Goal: Task Accomplishment & Management: Use online tool/utility

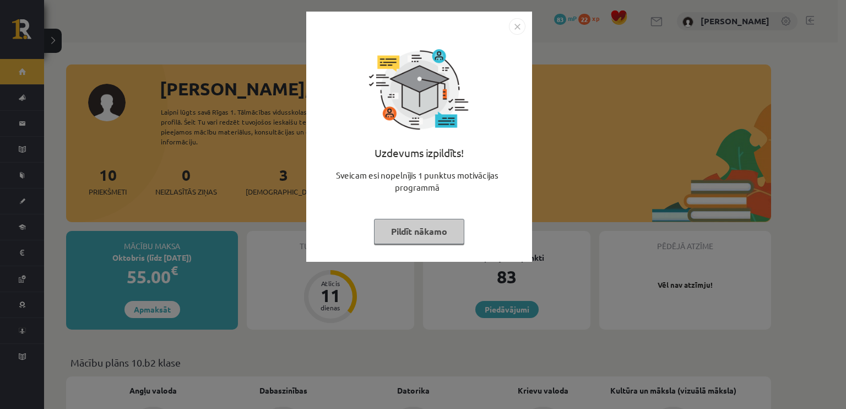
click at [374, 234] on button "Pildīt nākamo" at bounding box center [419, 231] width 90 height 25
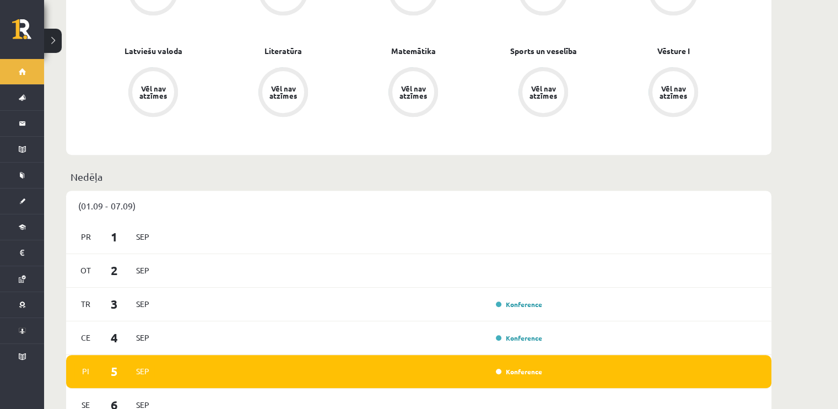
scroll to position [661, 0]
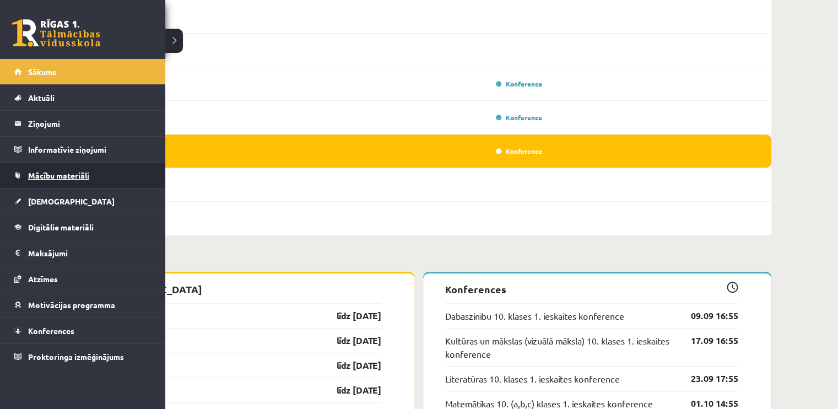
click at [59, 178] on span "Mācību materiāli" at bounding box center [58, 175] width 61 height 10
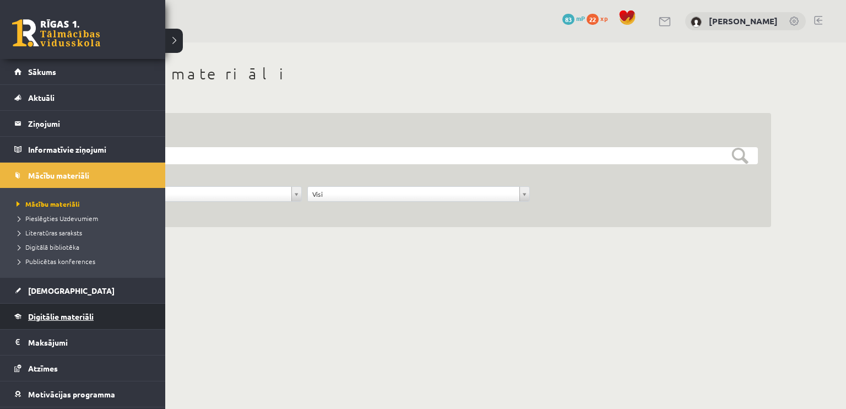
click at [46, 320] on link "Digitālie materiāli" at bounding box center [82, 316] width 137 height 25
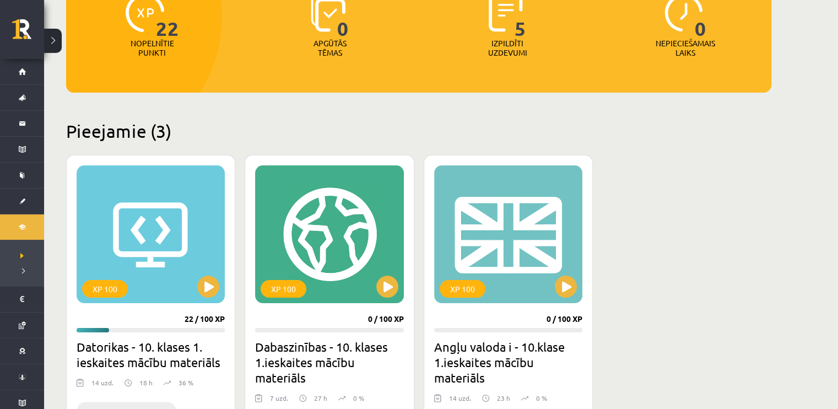
scroll to position [165, 0]
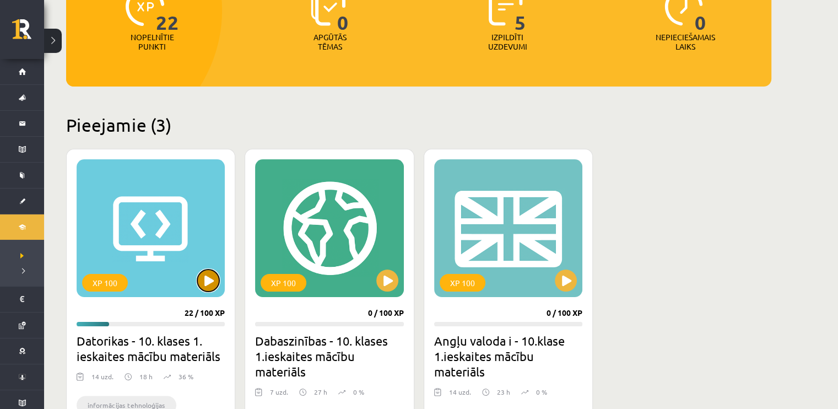
click at [209, 285] on button at bounding box center [208, 280] width 22 height 22
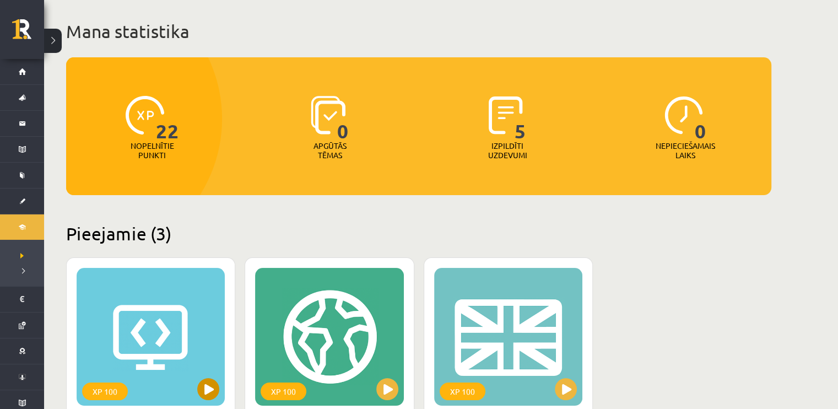
scroll to position [55, 0]
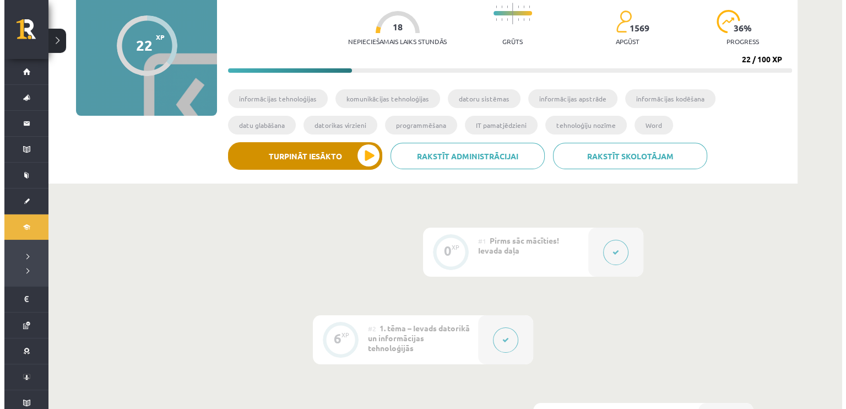
scroll to position [110, 0]
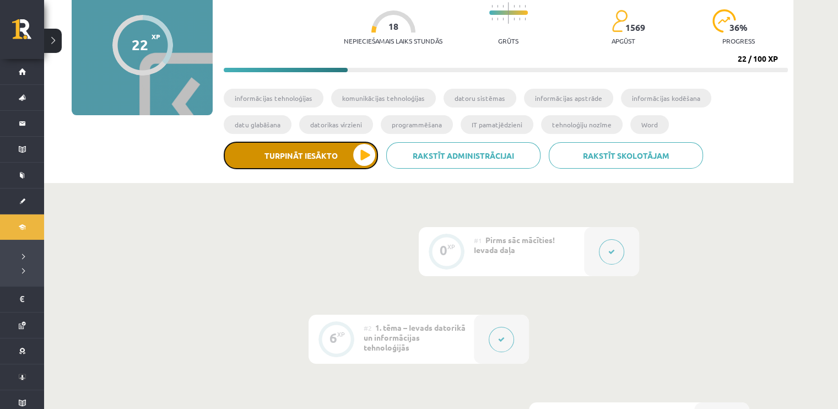
click at [361, 151] on button "Turpināt iesākto" at bounding box center [301, 156] width 154 height 28
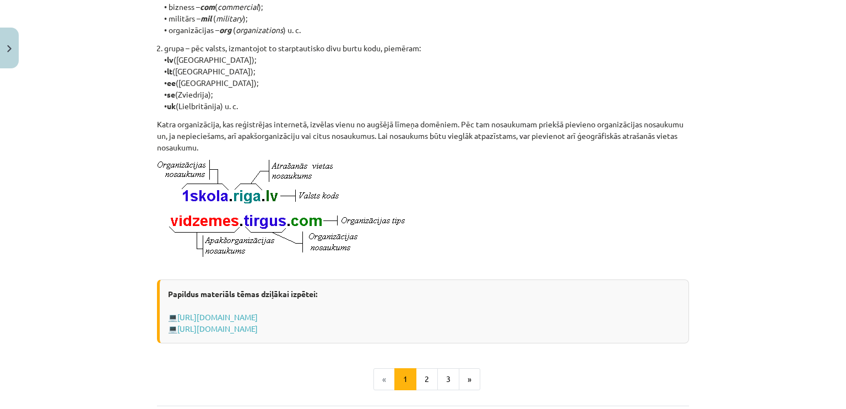
scroll to position [551, 0]
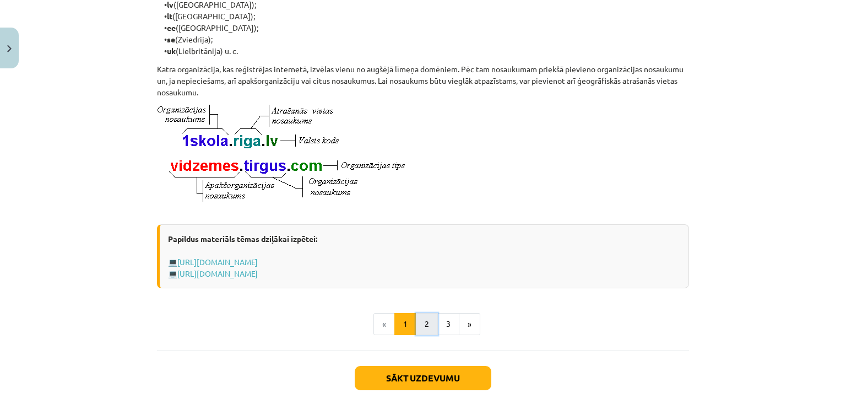
click at [425, 330] on button "2" at bounding box center [427, 324] width 22 height 22
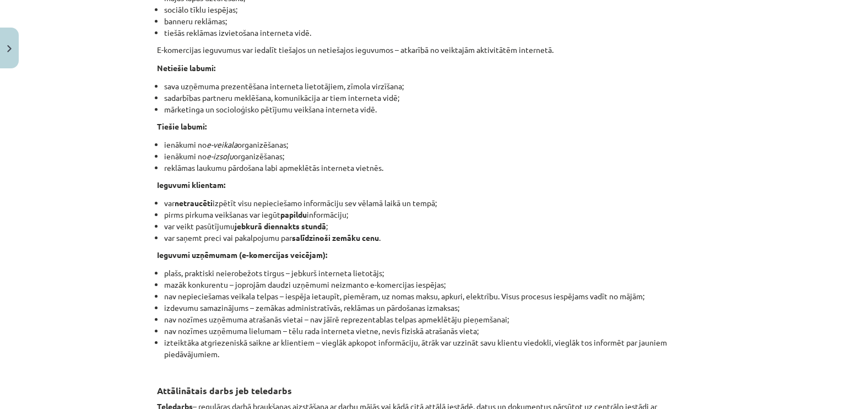
scroll to position [1684, 0]
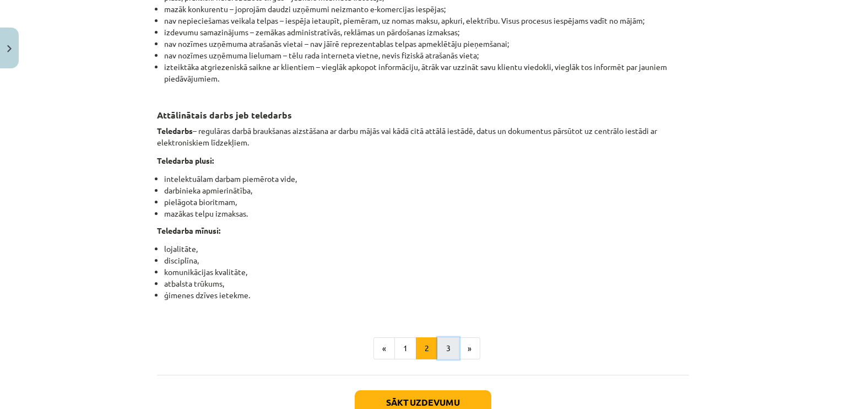
click at [439, 359] on button "3" at bounding box center [448, 348] width 22 height 22
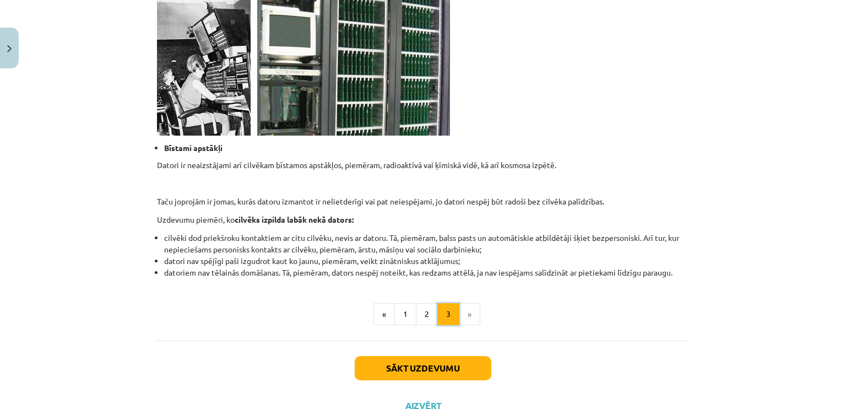
scroll to position [1065, 0]
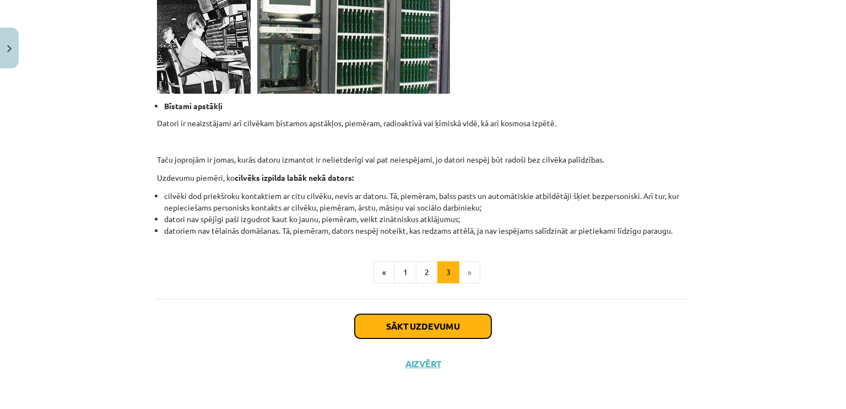
click at [410, 323] on button "Sākt uzdevumu" at bounding box center [423, 326] width 137 height 24
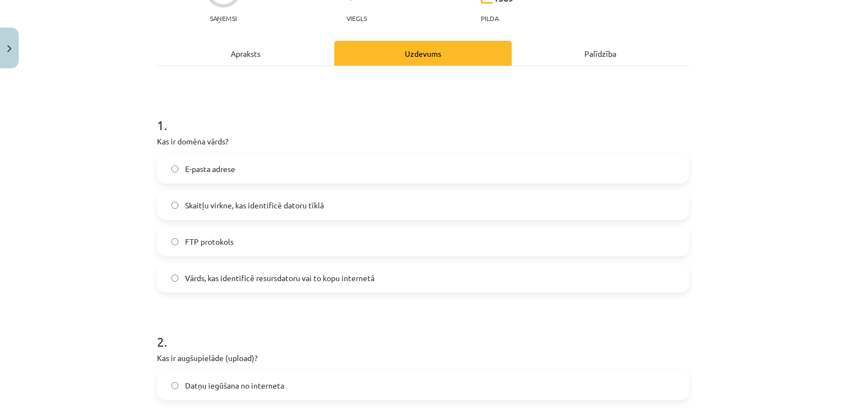
scroll to position [138, 0]
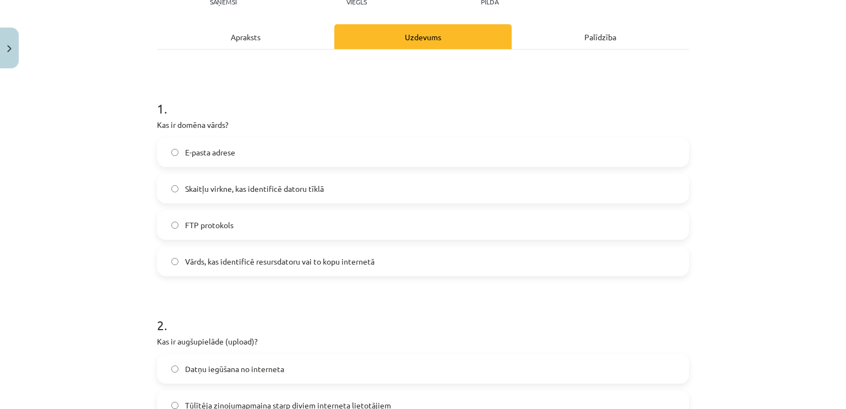
click at [260, 262] on span "Vārds, kas identificē resursdatoru vai to kopu internetā" at bounding box center [280, 262] width 190 height 12
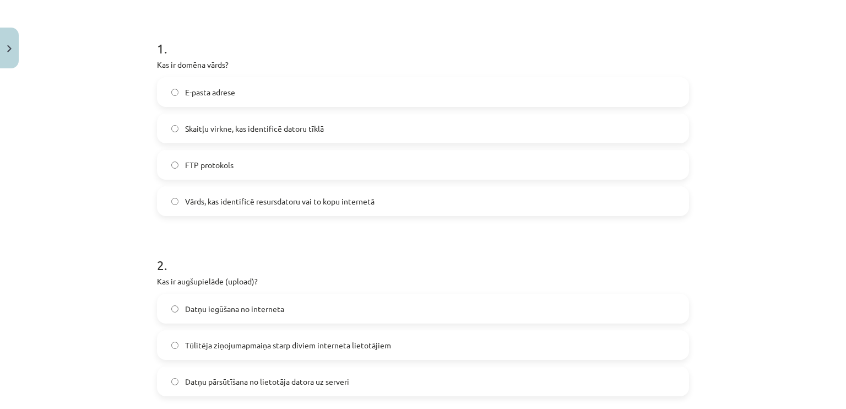
scroll to position [303, 0]
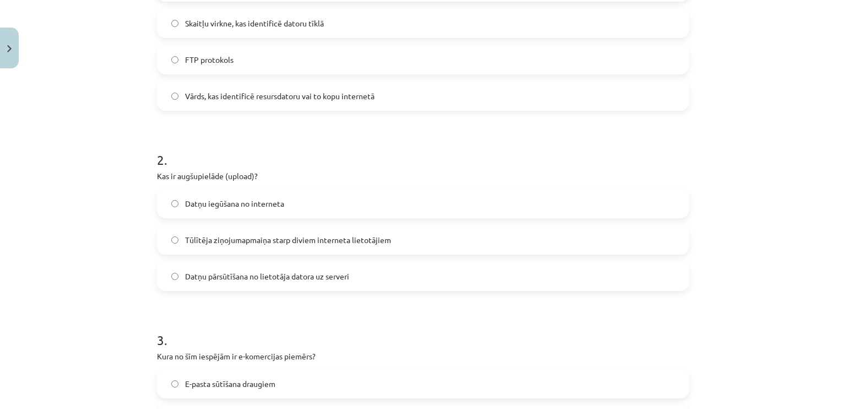
click at [235, 193] on label "Datņu iegūšana no interneta" at bounding box center [423, 204] width 530 height 28
click at [231, 268] on label "Datņu pārsūtīšana no lietotāja datora uz serveri" at bounding box center [423, 276] width 530 height 28
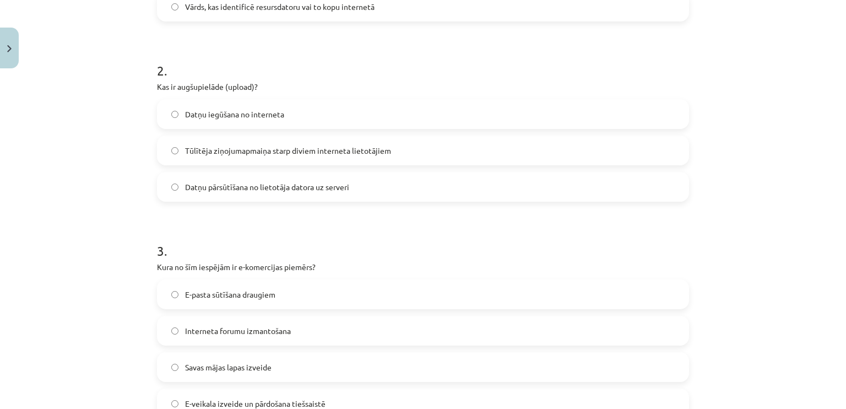
scroll to position [523, 0]
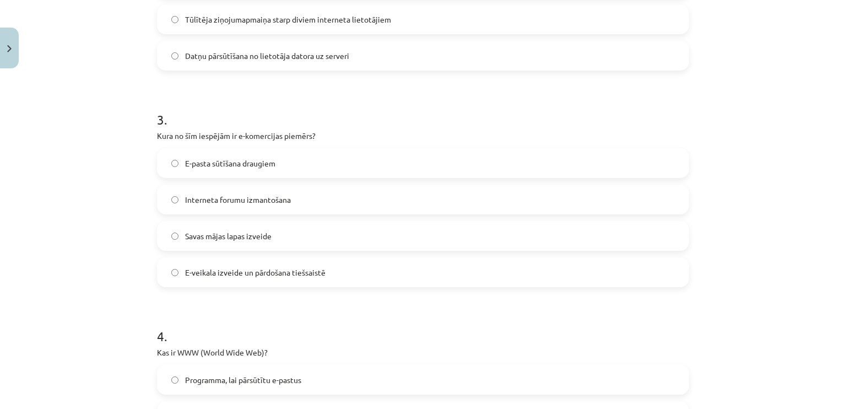
click at [250, 267] on span "E-veikala izveide un pārdošana tiešsaistē" at bounding box center [255, 273] width 140 height 12
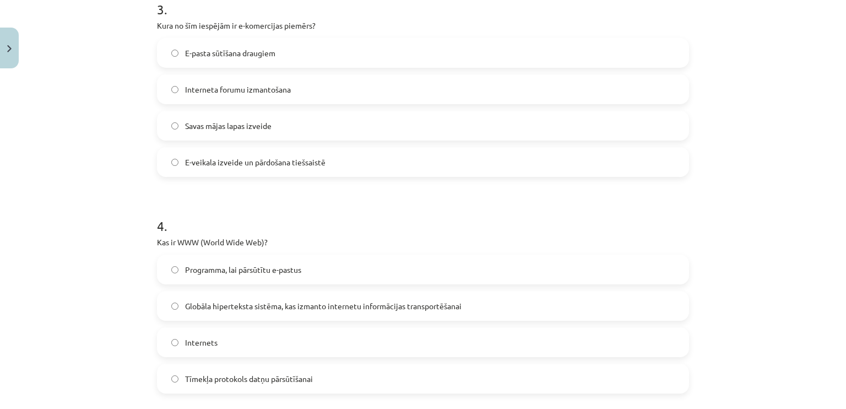
scroll to position [689, 0]
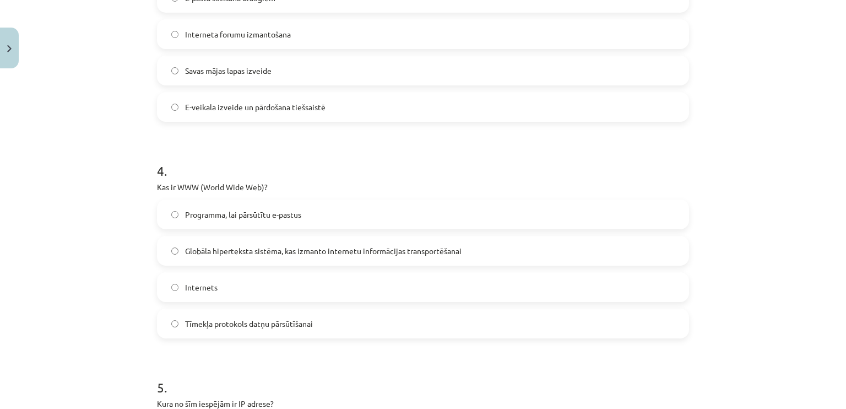
click at [225, 245] on span "Globāla hiperteksta sistēma, kas izmanto internetu informācijas transportēšanai" at bounding box center [323, 251] width 277 height 12
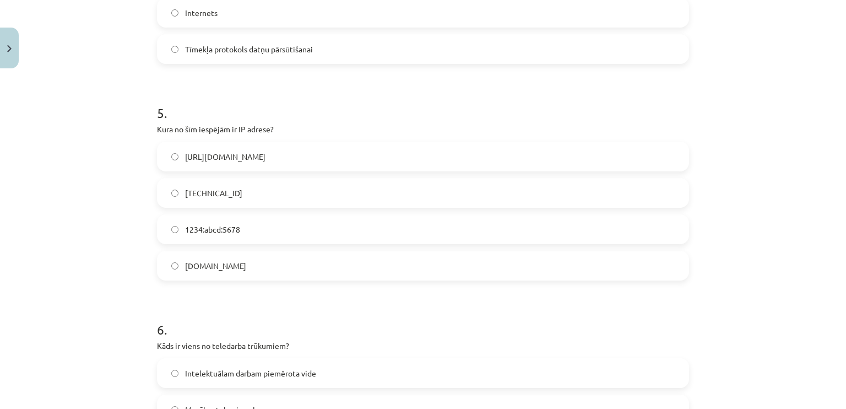
scroll to position [964, 0]
click at [199, 190] on span "192.100.81.101" at bounding box center [213, 192] width 57 height 12
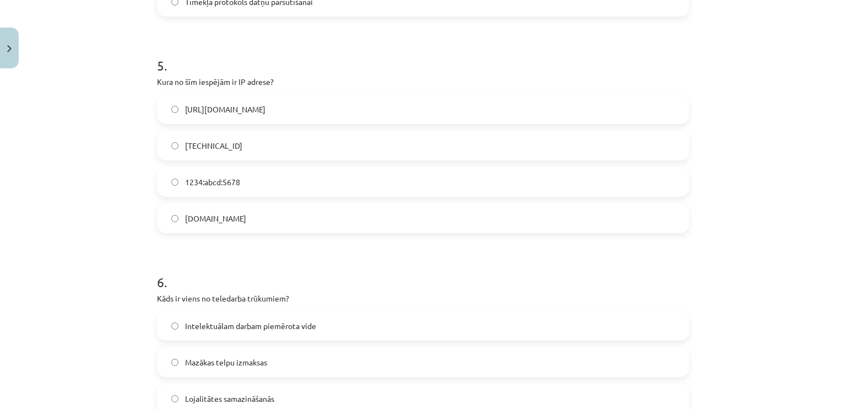
scroll to position [1074, 0]
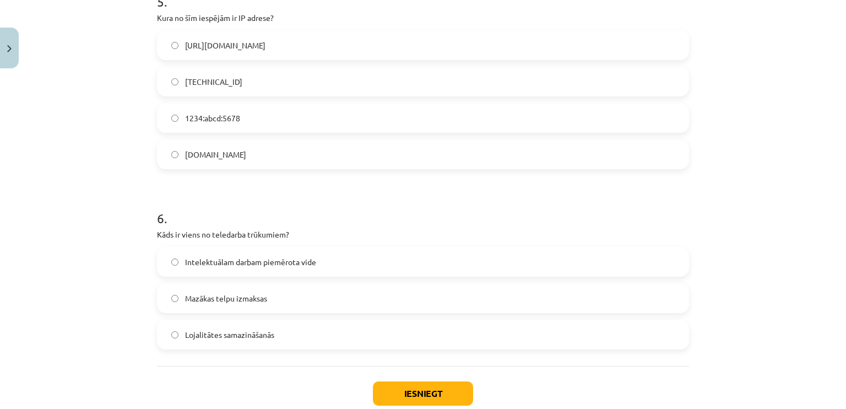
click at [259, 338] on span "Lojalitātes samazināšanās" at bounding box center [229, 335] width 89 height 12
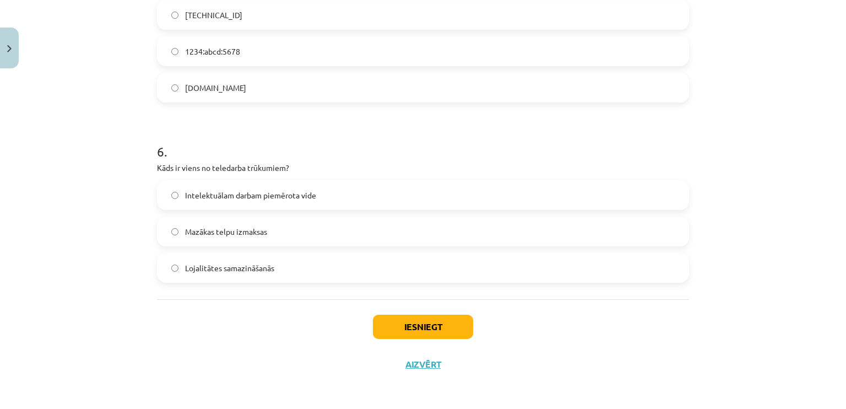
scroll to position [1142, 0]
click at [375, 320] on button "Iesniegt" at bounding box center [423, 326] width 100 height 24
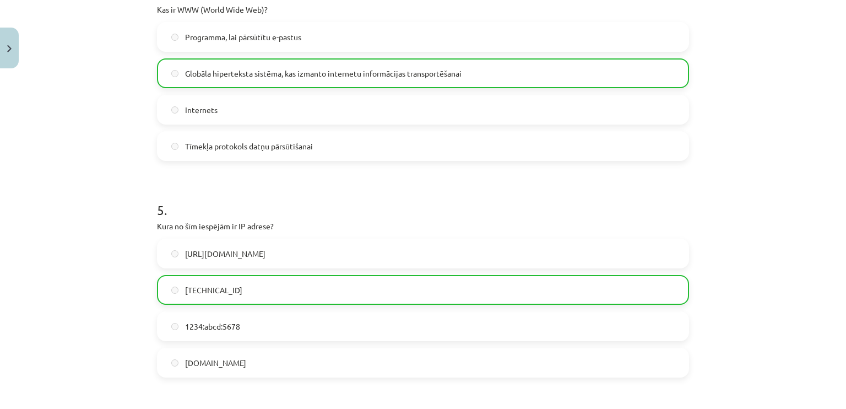
scroll to position [1177, 0]
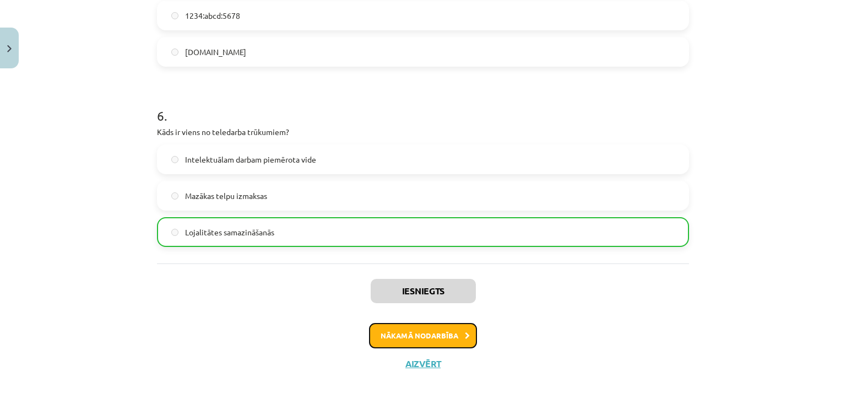
click at [410, 332] on button "Nākamā nodarbība" at bounding box center [423, 335] width 108 height 25
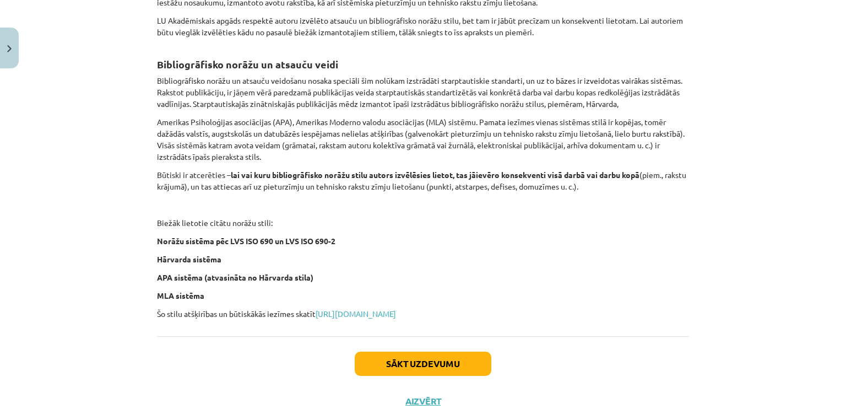
scroll to position [434, 0]
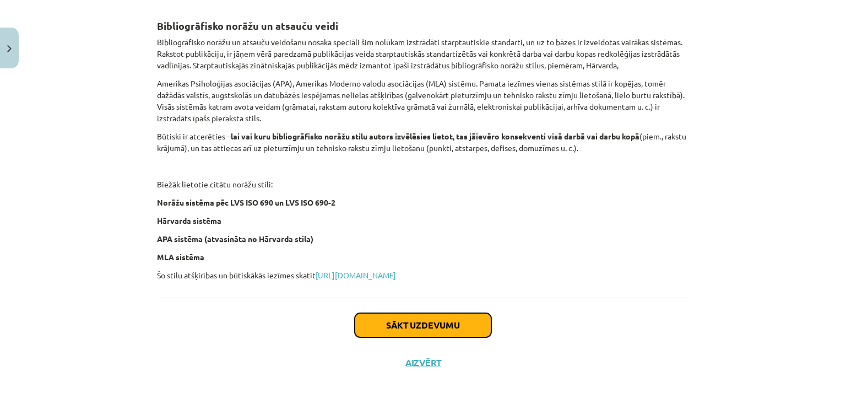
click at [367, 328] on button "Sākt uzdevumu" at bounding box center [423, 325] width 137 height 24
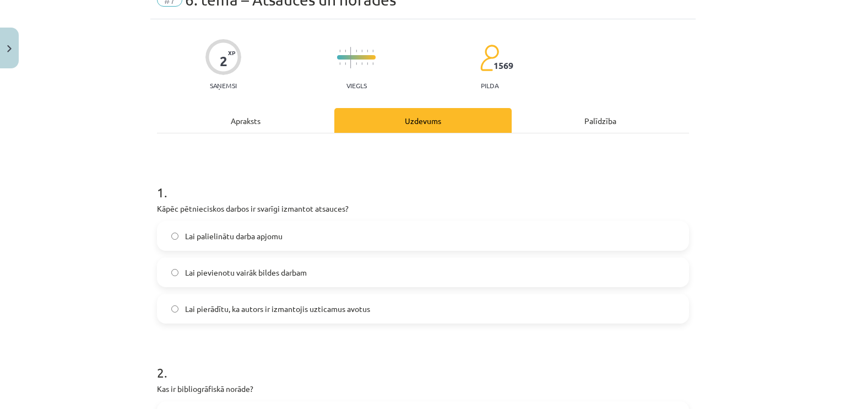
scroll to position [28, 0]
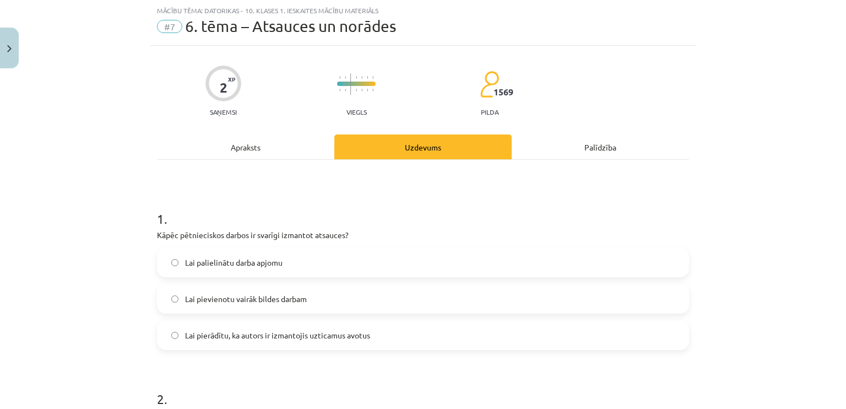
click at [320, 330] on span "Lai pierādītu, ka autors ir izmantojis uzticamus avotus" at bounding box center [277, 335] width 185 height 12
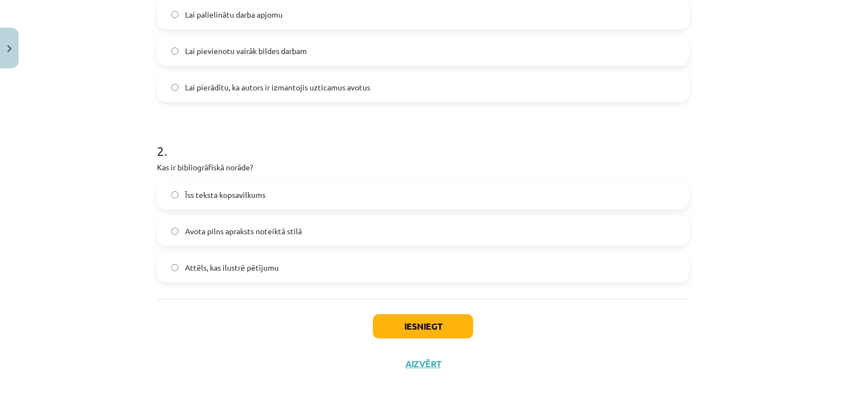
scroll to position [275, 0]
click at [202, 223] on label "Avota pilns apraksts noteiktā stilā" at bounding box center [423, 231] width 530 height 28
drag, startPoint x: 248, startPoint y: 165, endPoint x: 174, endPoint y: 165, distance: 74.9
click at [174, 165] on p "Kas ir bibliogrāfiskā norāde?" at bounding box center [423, 167] width 532 height 12
copy p "bibliogrāfiskā norāde"
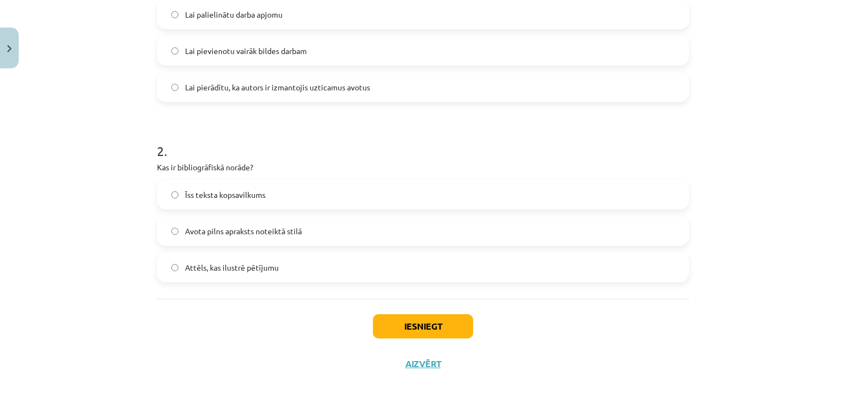
click at [289, 174] on div "2 . Kas ir bibliogrāfiskā norāde? Īss teksta kopsavilkums Avota pilns apraksts …" at bounding box center [423, 203] width 532 height 158
click at [405, 329] on button "Iesniegt" at bounding box center [423, 326] width 100 height 24
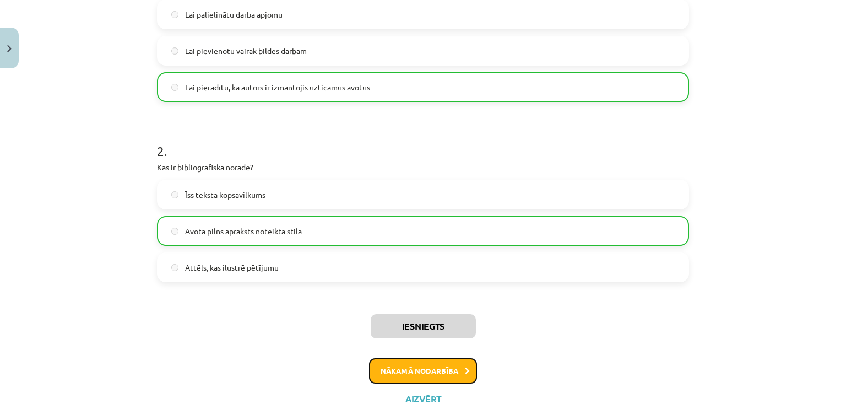
click at [408, 358] on button "Nākamā nodarbība" at bounding box center [423, 370] width 108 height 25
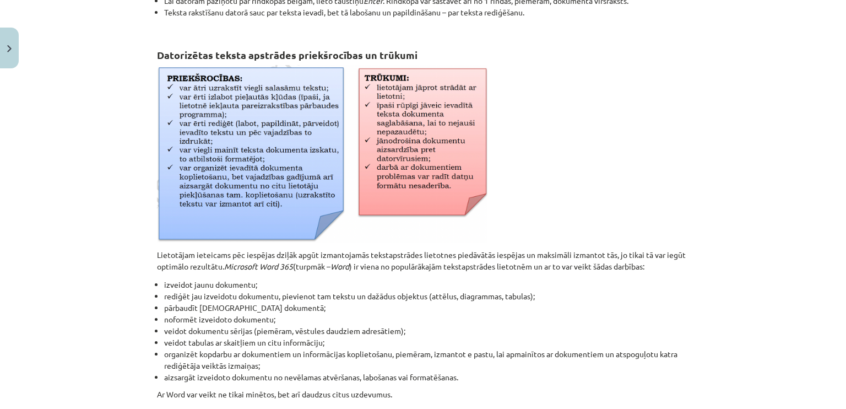
scroll to position [441, 0]
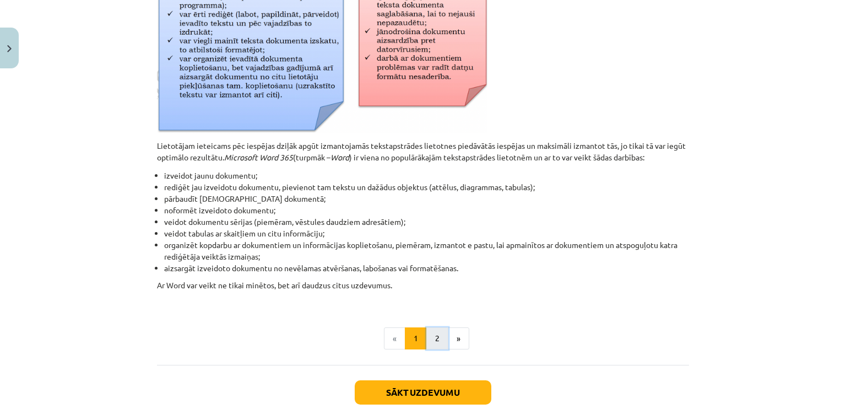
click at [426, 335] on button "2" at bounding box center [437, 338] width 22 height 22
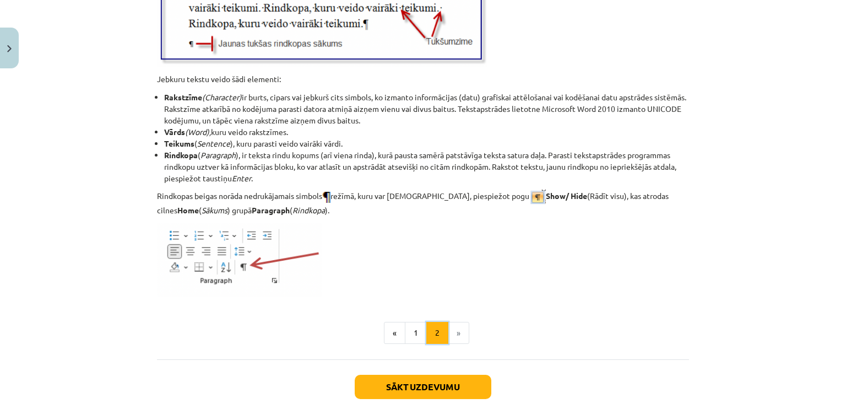
scroll to position [1409, 0]
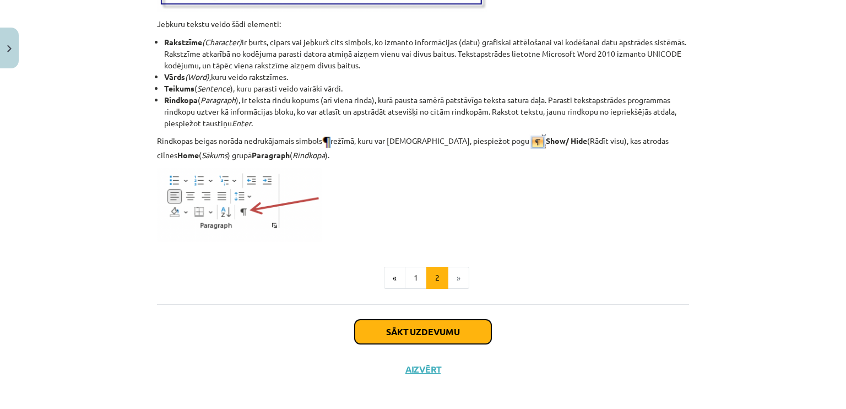
click at [372, 330] on button "Sākt uzdevumu" at bounding box center [423, 332] width 137 height 24
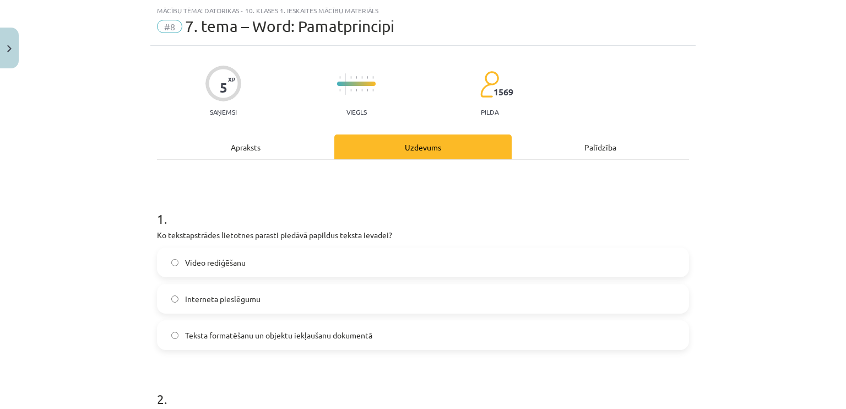
scroll to position [83, 0]
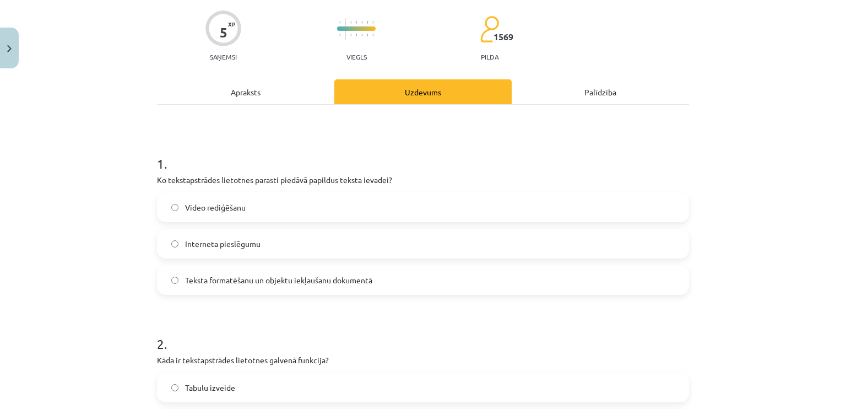
click at [302, 284] on span "Teksta formatēšanu un objektu iekļaušanu dokumentā" at bounding box center [278, 280] width 187 height 12
click at [88, 260] on div "Mācību tēma: Datorikas - 10. klases 1. ieskaites mācību materiāls #8 7. tema – …" at bounding box center [423, 204] width 846 height 409
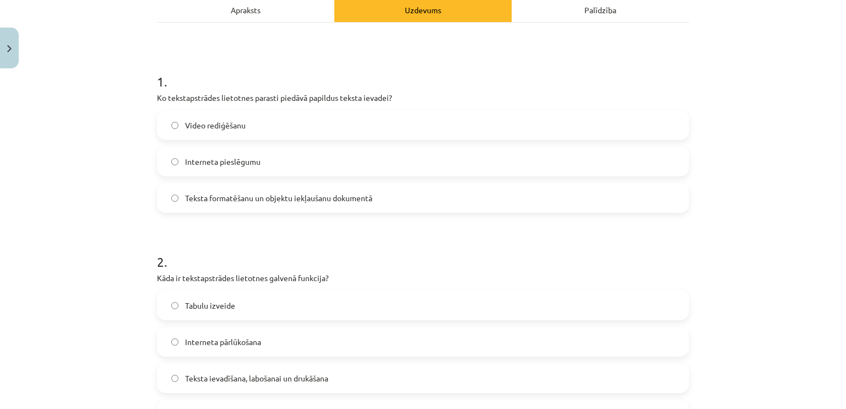
scroll to position [248, 0]
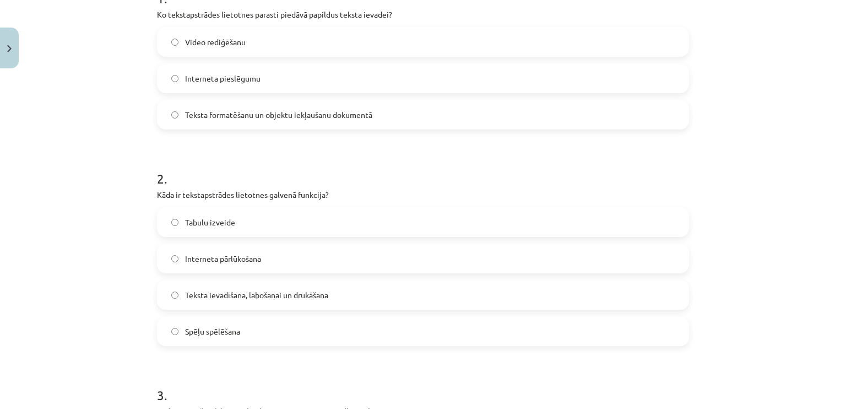
click at [192, 299] on span "Teksta ievadīšana, labošanai un drukāšana" at bounding box center [256, 295] width 143 height 12
click at [125, 276] on div "Mācību tēma: Datorikas - 10. klases 1. ieskaites mācību materiāls #8 7. tema – …" at bounding box center [423, 204] width 846 height 409
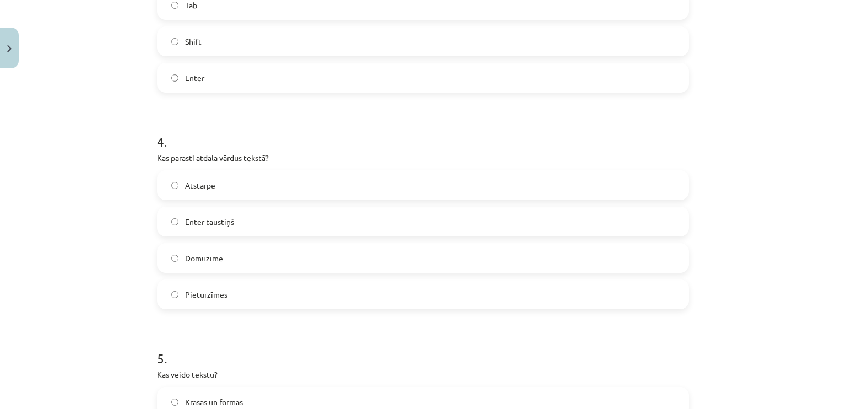
scroll to position [744, 0]
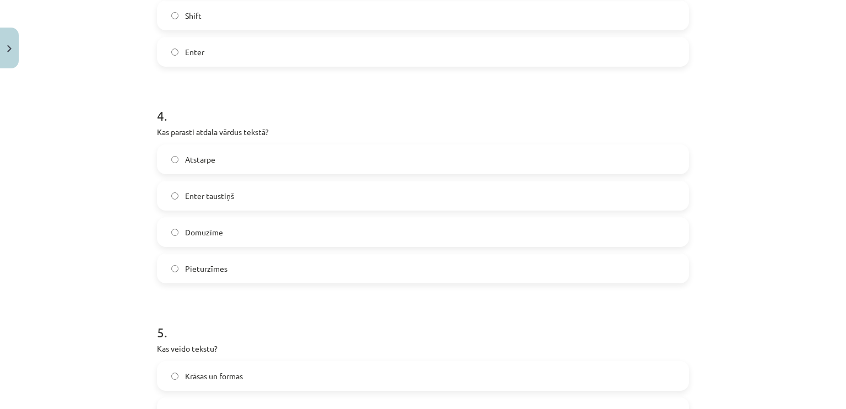
click at [185, 158] on span "Atstarpe" at bounding box center [200, 160] width 30 height 12
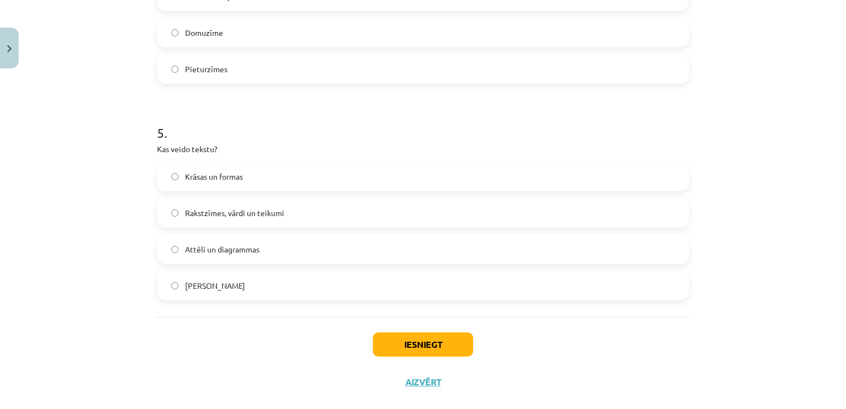
scroll to position [962, 0]
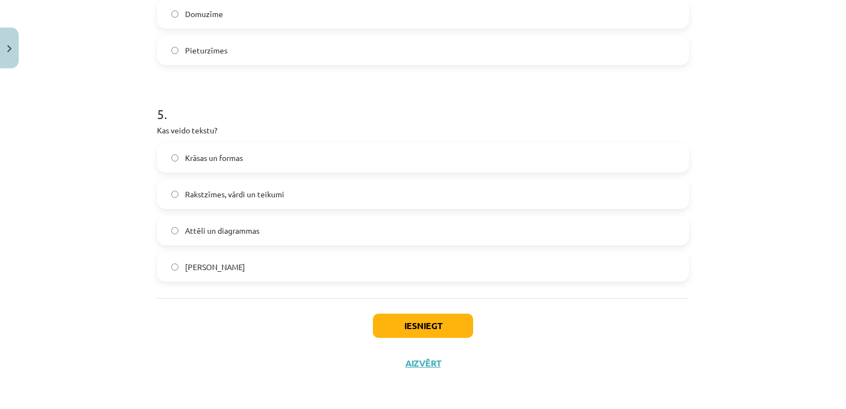
click at [269, 188] on span "Rakstzīmes, vārdi un teikumi" at bounding box center [234, 194] width 99 height 12
click at [397, 321] on button "Iesniegt" at bounding box center [423, 325] width 100 height 24
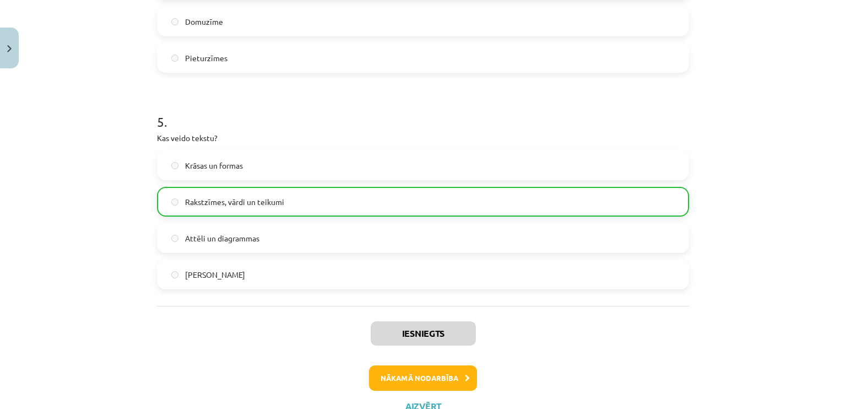
scroll to position [996, 0]
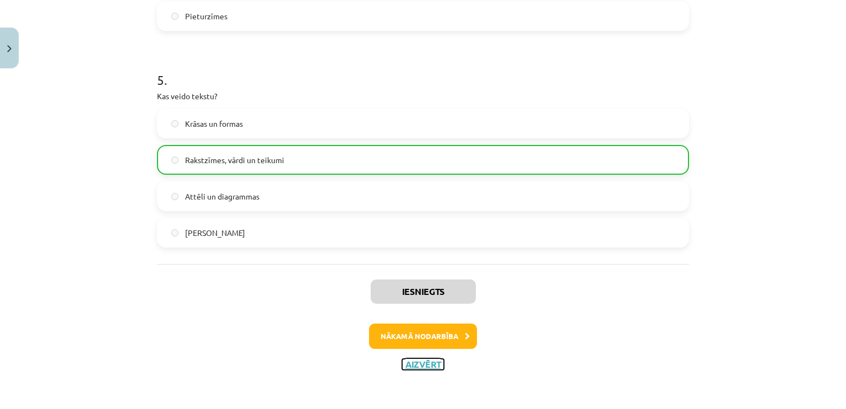
click at [421, 360] on button "Aizvērt" at bounding box center [423, 364] width 42 height 11
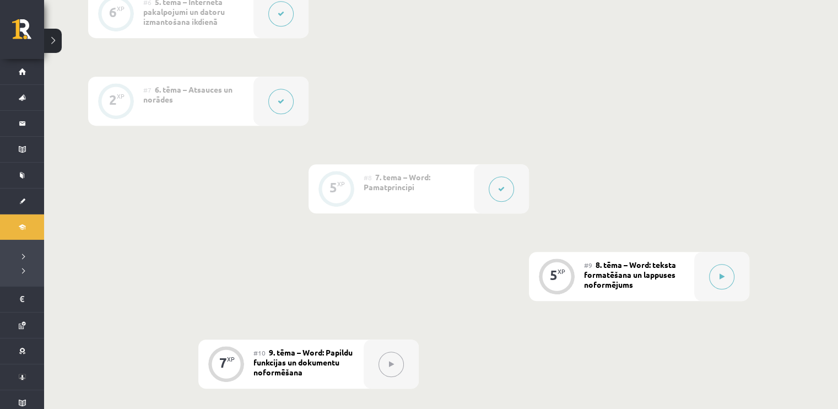
scroll to position [937, 0]
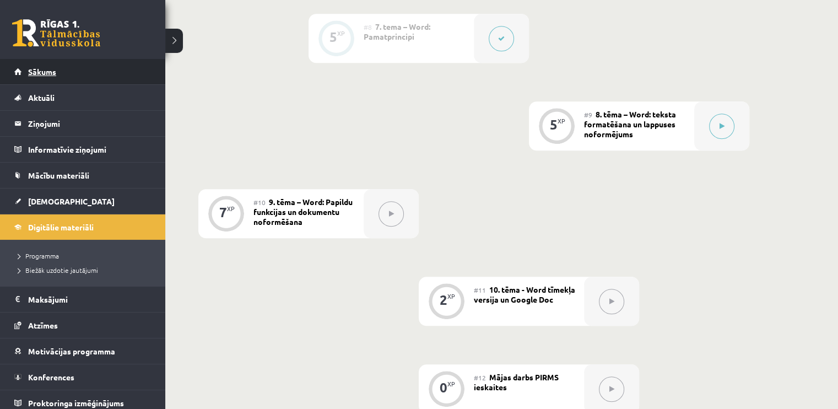
click at [26, 75] on link "Sākums" at bounding box center [82, 71] width 137 height 25
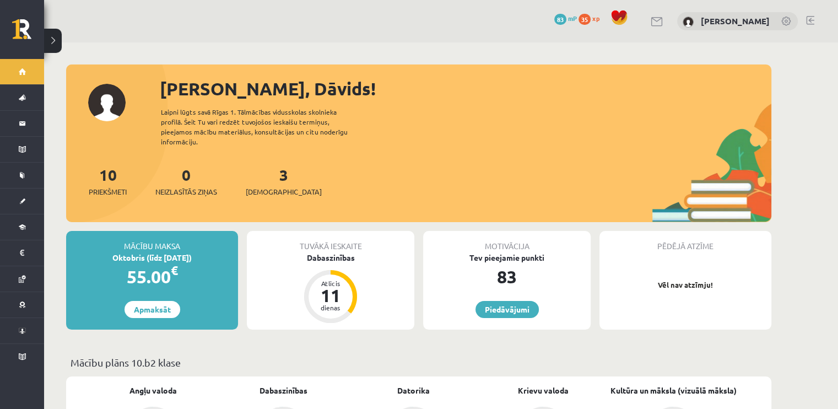
click at [591, 14] on span "35" at bounding box center [584, 19] width 12 height 11
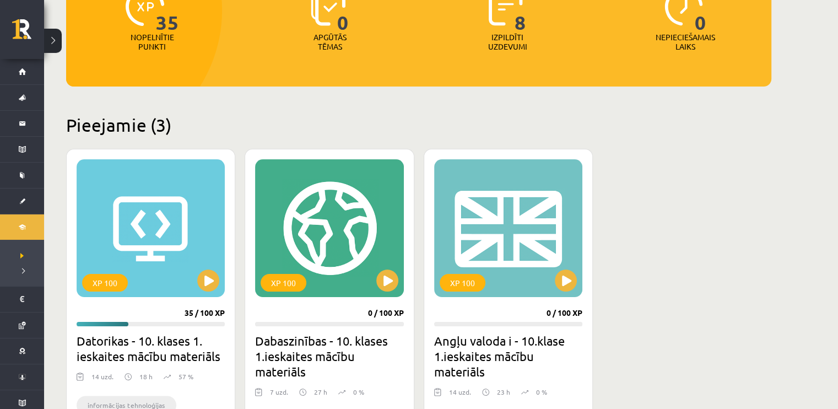
scroll to position [275, 0]
